Goal: Transaction & Acquisition: Purchase product/service

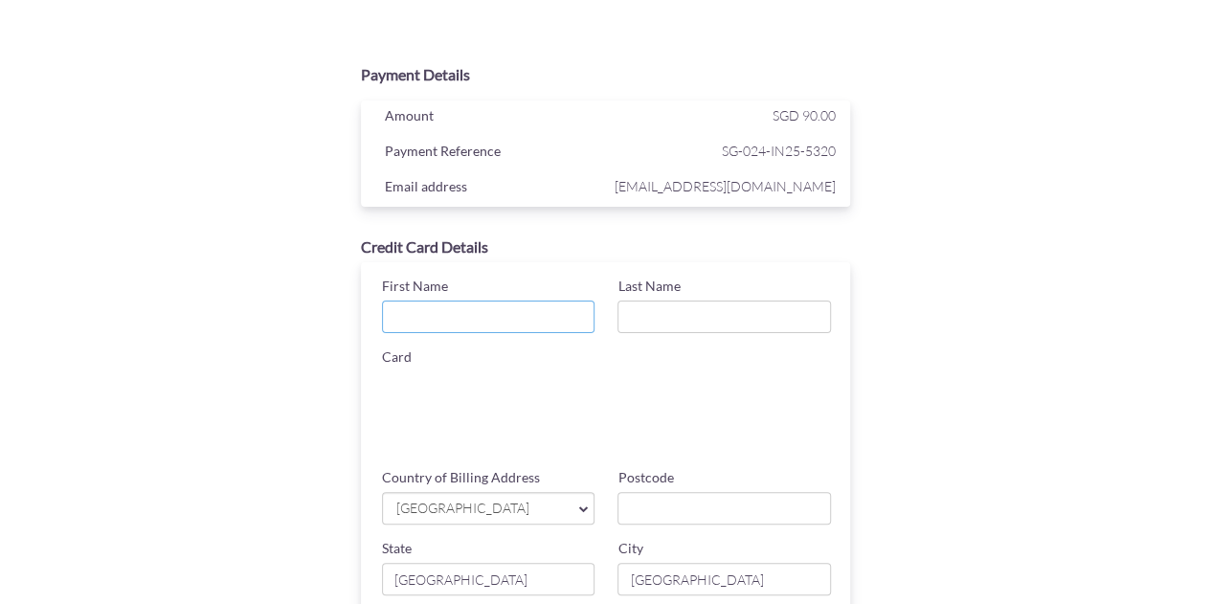
click at [492, 311] on input "First Name" at bounding box center [488, 317] width 213 height 33
type input "[PERSON_NAME]"
click at [742, 317] on input "Last Name" at bounding box center [723, 317] width 213 height 33
click at [709, 304] on input "Last Name" at bounding box center [723, 317] width 213 height 33
type input "Krishnamurthy"
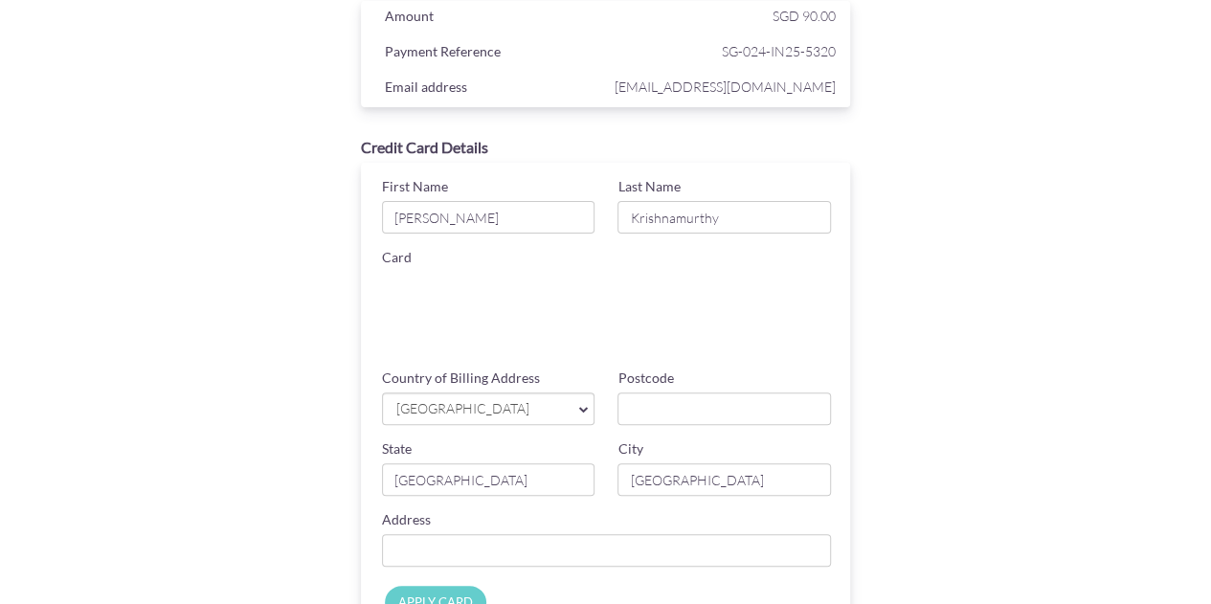
scroll to position [191, 0]
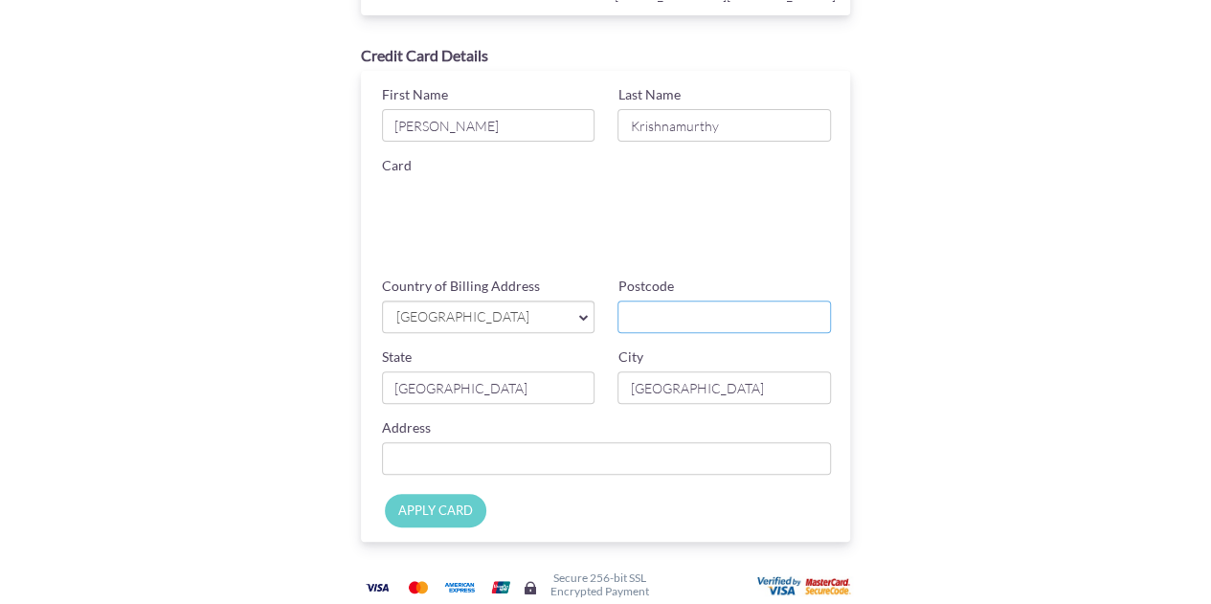
click at [654, 313] on input "Postcode" at bounding box center [723, 317] width 213 height 33
type input "543317"
click at [555, 472] on input "Country of Billing Address" at bounding box center [607, 458] width 450 height 33
click at [453, 501] on input "APPLY CARD" at bounding box center [435, 511] width 101 height 34
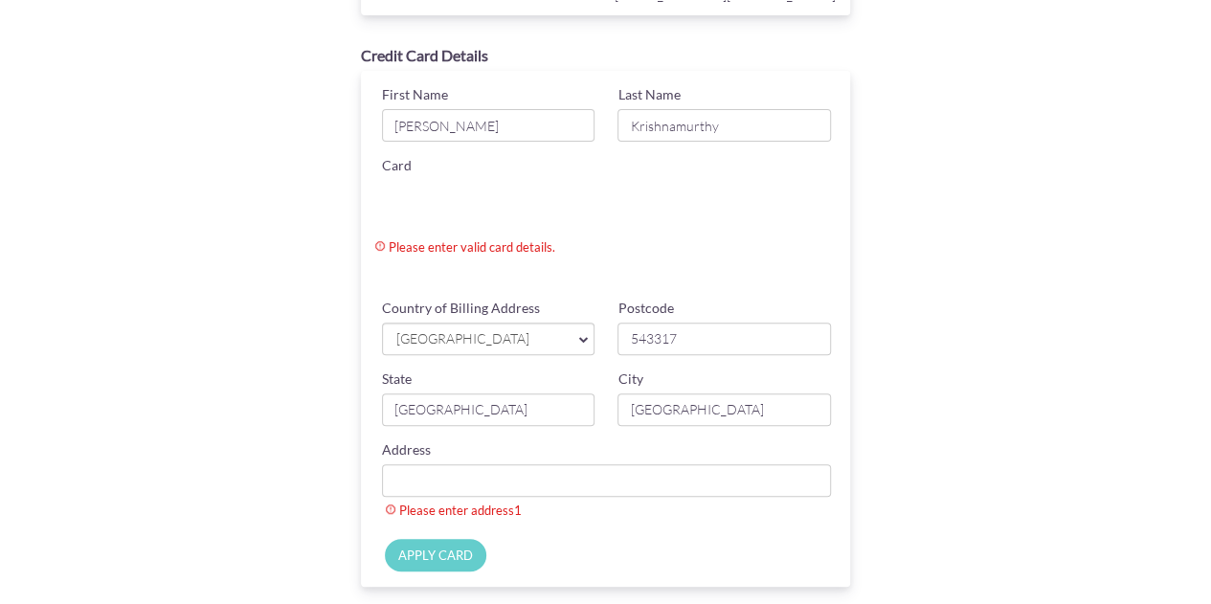
scroll to position [96, 0]
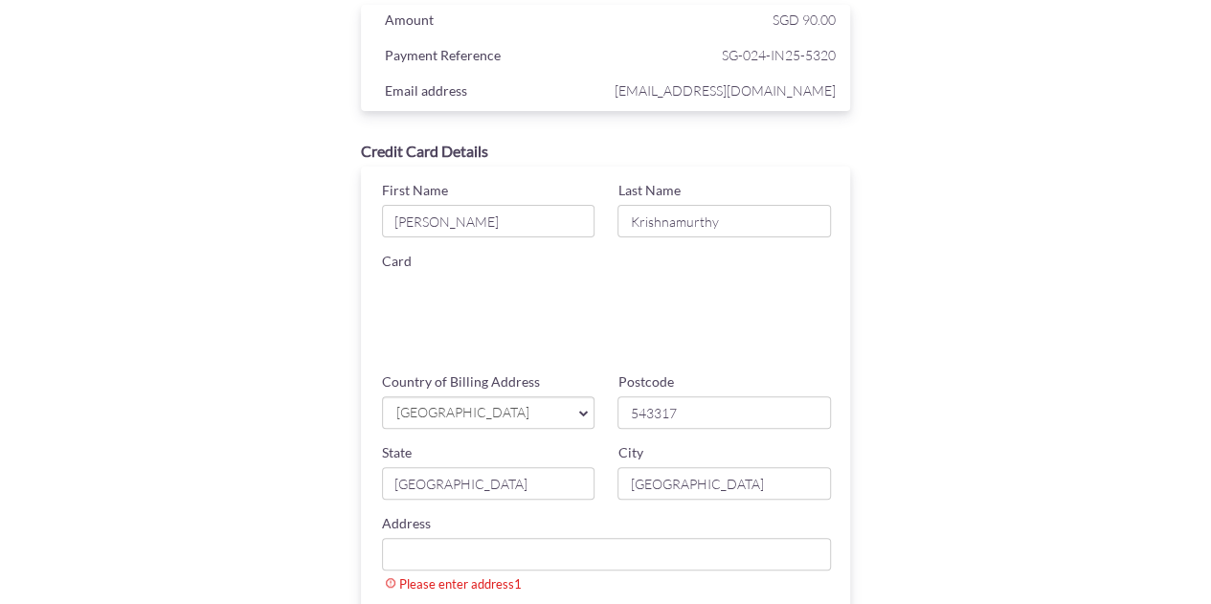
click at [925, 426] on div "Payment Details Amount SGD 90.00 Payment Reference SG-024-IN25-5320 Email addre…" at bounding box center [605, 362] width 933 height 806
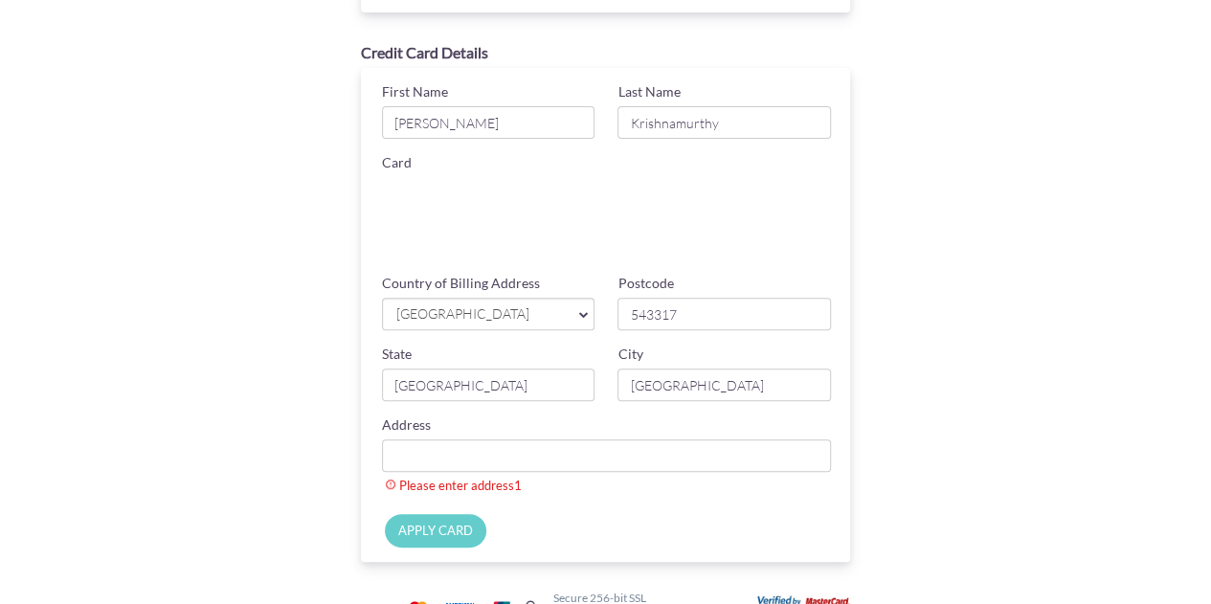
scroll to position [287, 0]
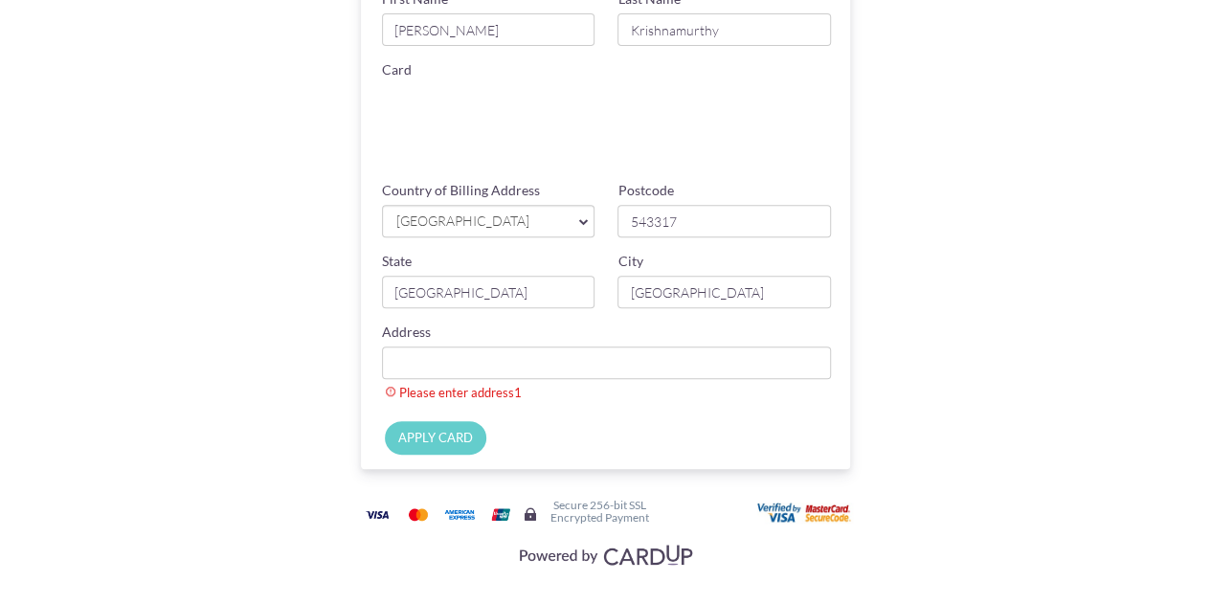
click at [468, 441] on input "APPLY CARD" at bounding box center [435, 438] width 101 height 34
click at [550, 346] on div "Address Please enter address1" at bounding box center [606, 362] width 473 height 79
click at [549, 365] on input "Country of Billing Address" at bounding box center [607, 363] width 450 height 33
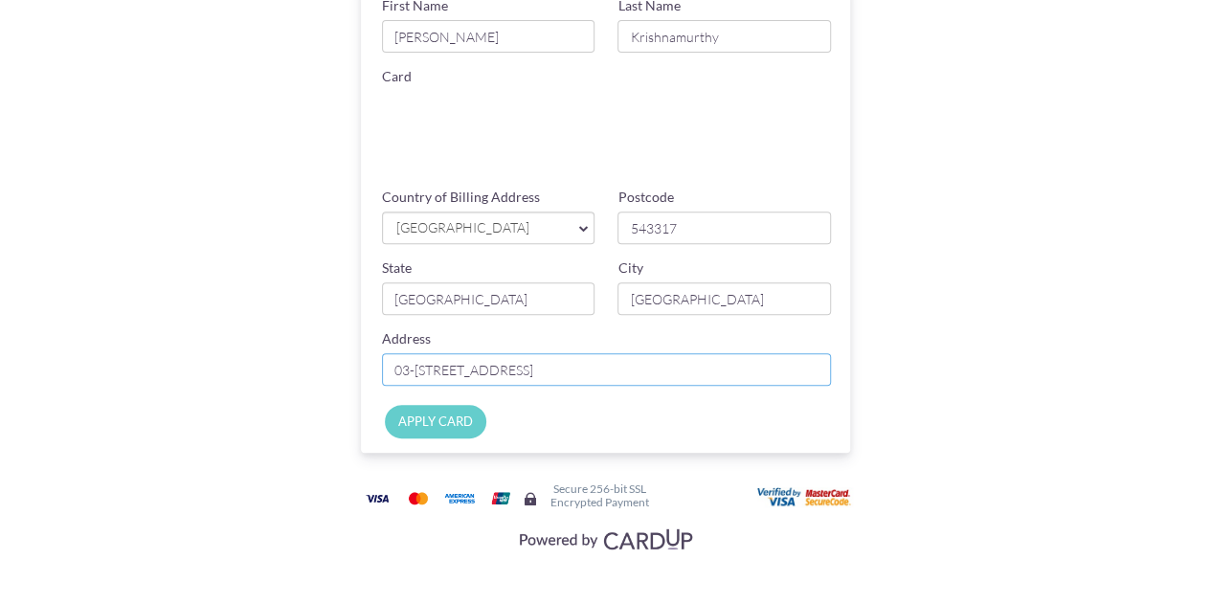
type input "03-[STREET_ADDRESS]"
click at [452, 417] on input "APPLY CARD" at bounding box center [435, 422] width 101 height 34
type input "Applying..."
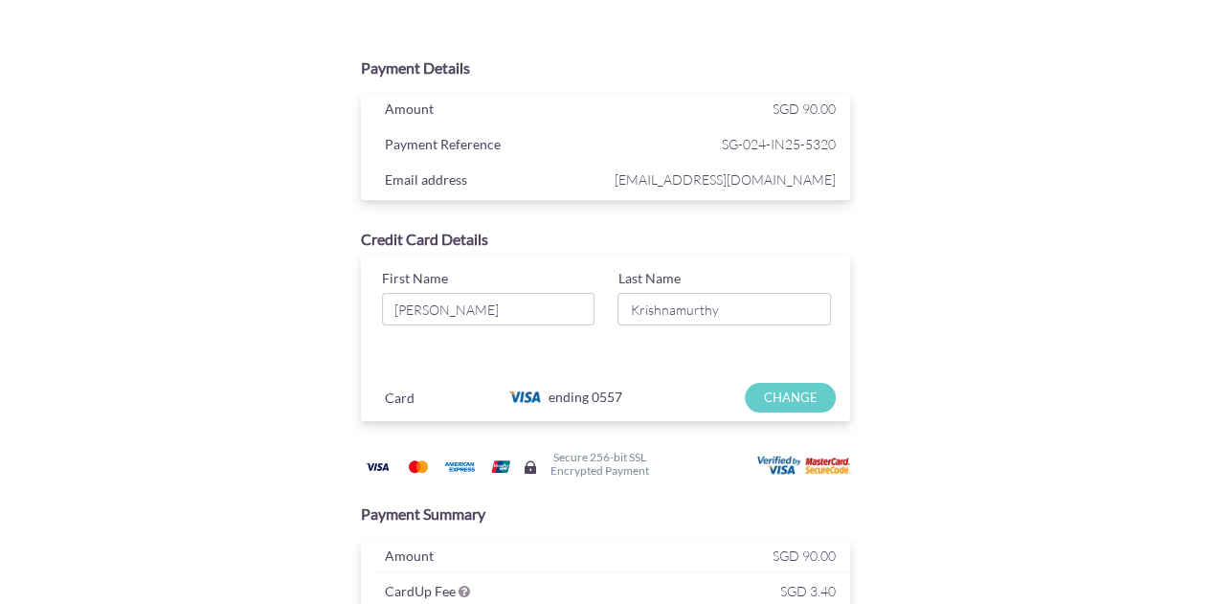
scroll to position [0, 0]
